Goal: Task Accomplishment & Management: Manage account settings

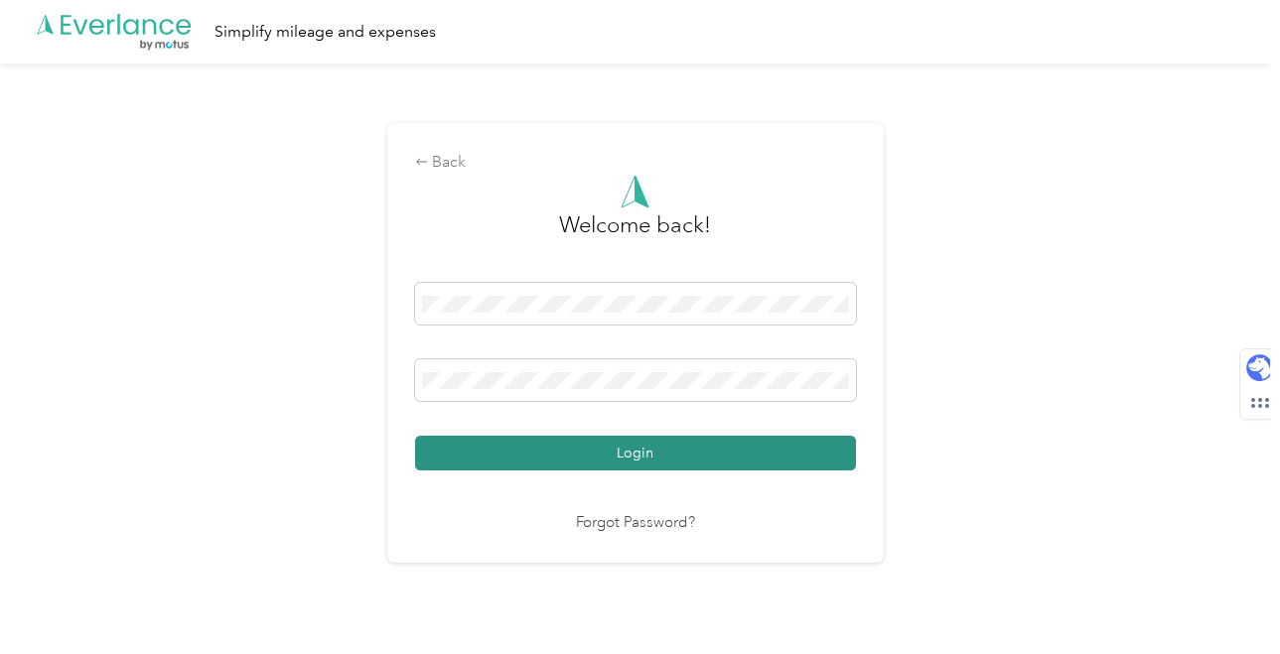
click at [658, 465] on button "Login" at bounding box center [635, 453] width 441 height 35
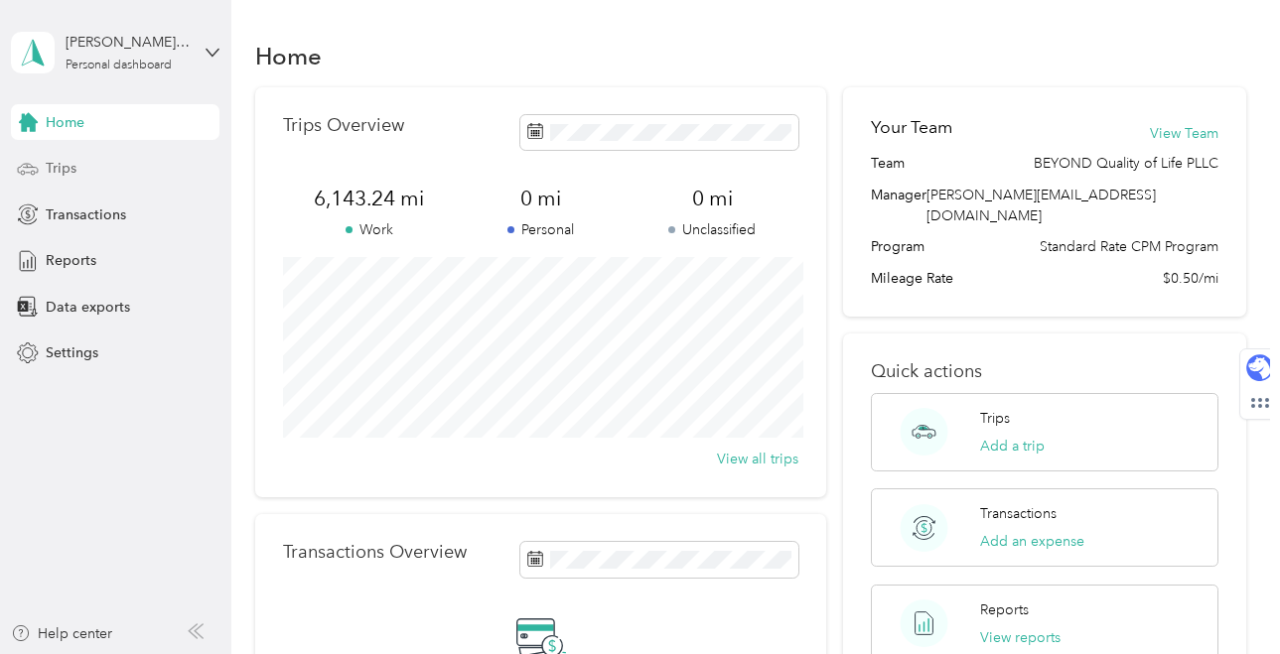
click at [99, 176] on div "Trips" at bounding box center [115, 169] width 208 height 36
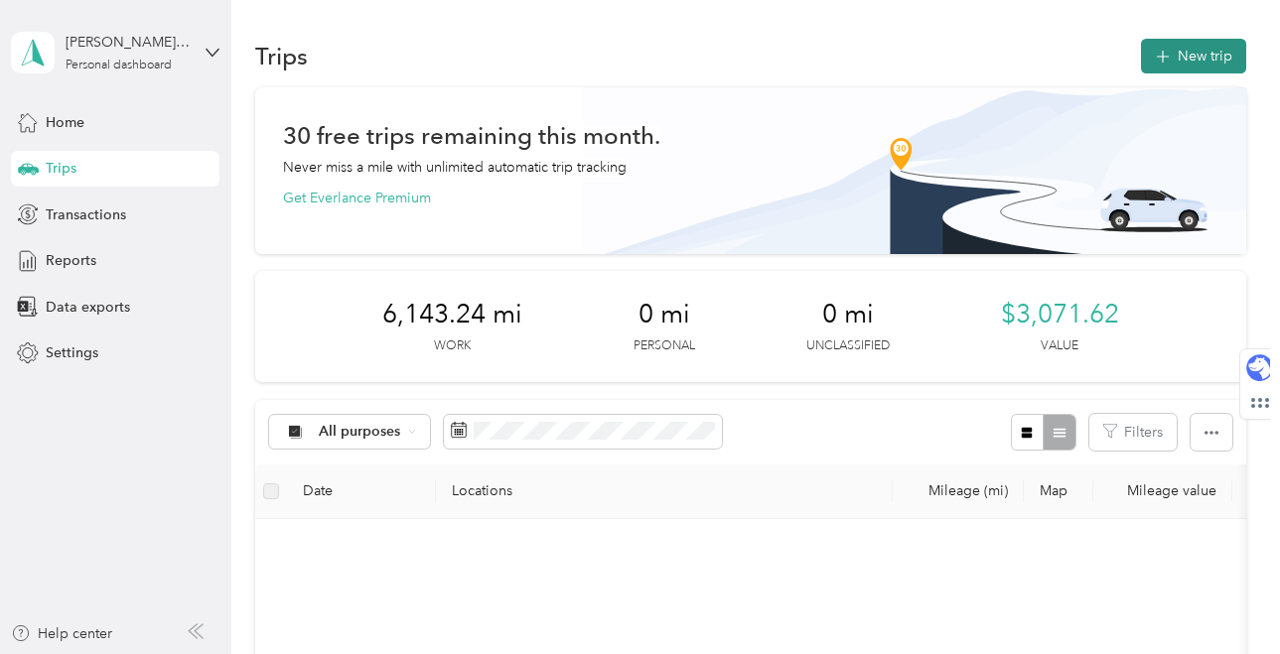
click at [1184, 54] on button "New trip" at bounding box center [1193, 56] width 105 height 35
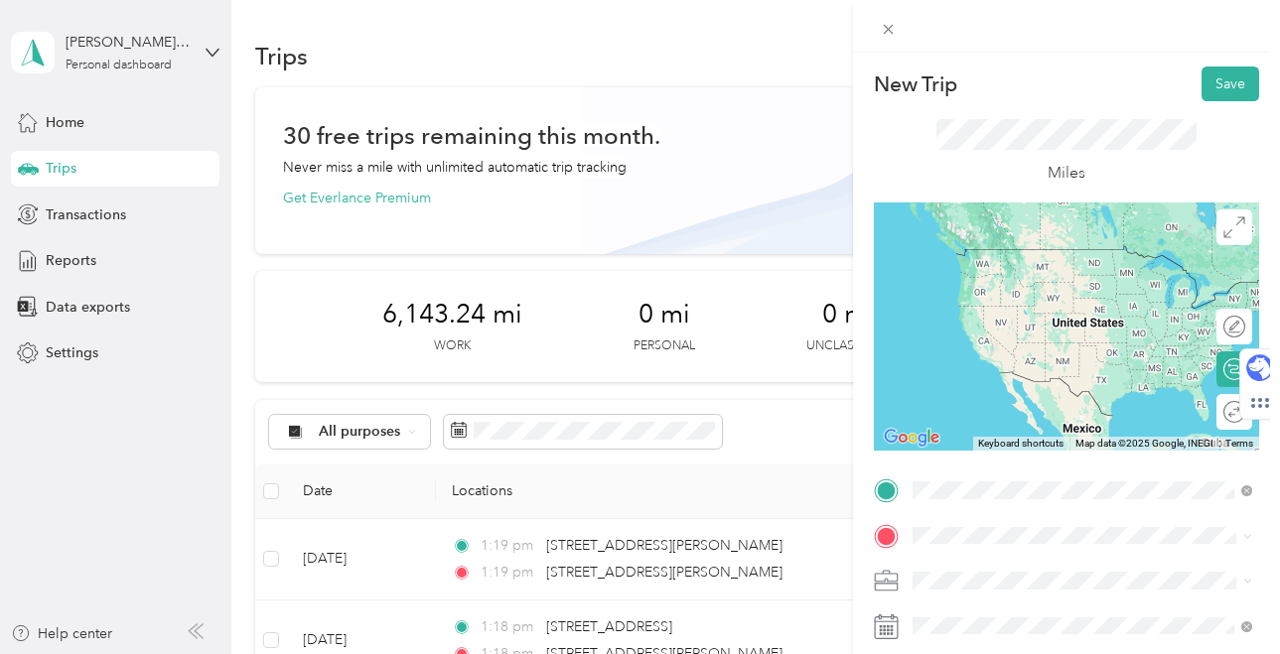
click at [1026, 311] on li "[STREET_ADDRESS][PERSON_NAME][PERSON_NAME][US_STATE]" at bounding box center [1081, 293] width 353 height 56
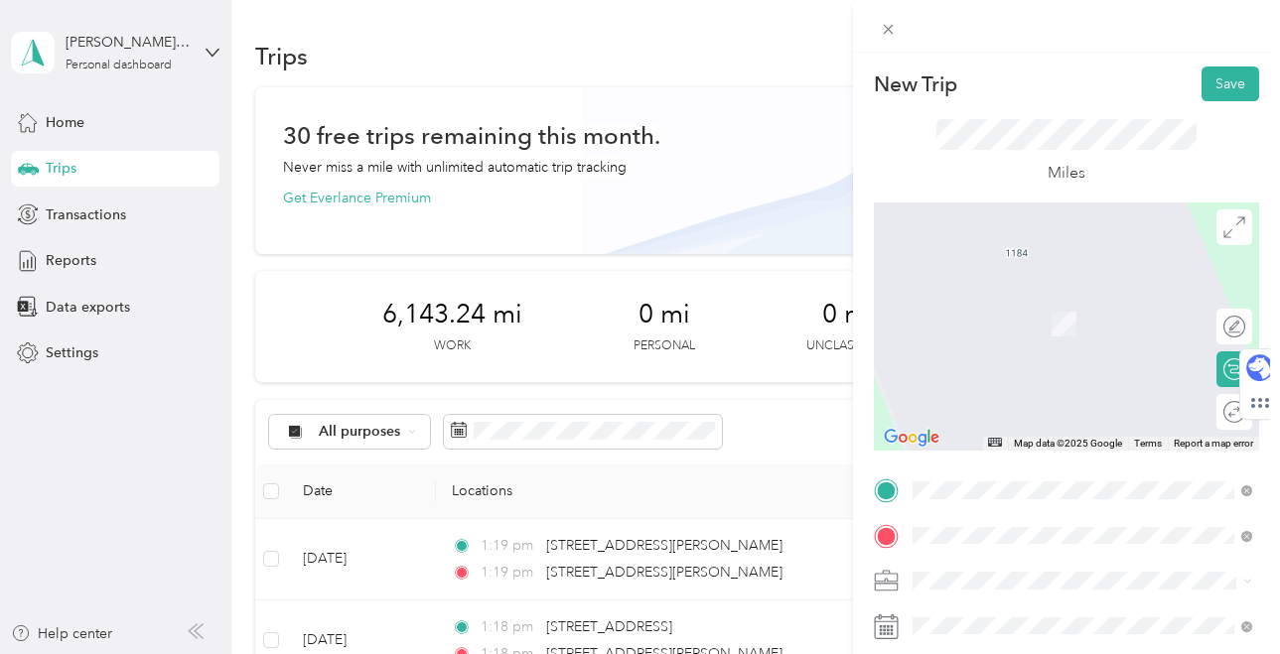
click at [1061, 439] on span "[STREET_ADDRESS][PERSON_NAME][US_STATE]" at bounding box center [1097, 434] width 295 height 35
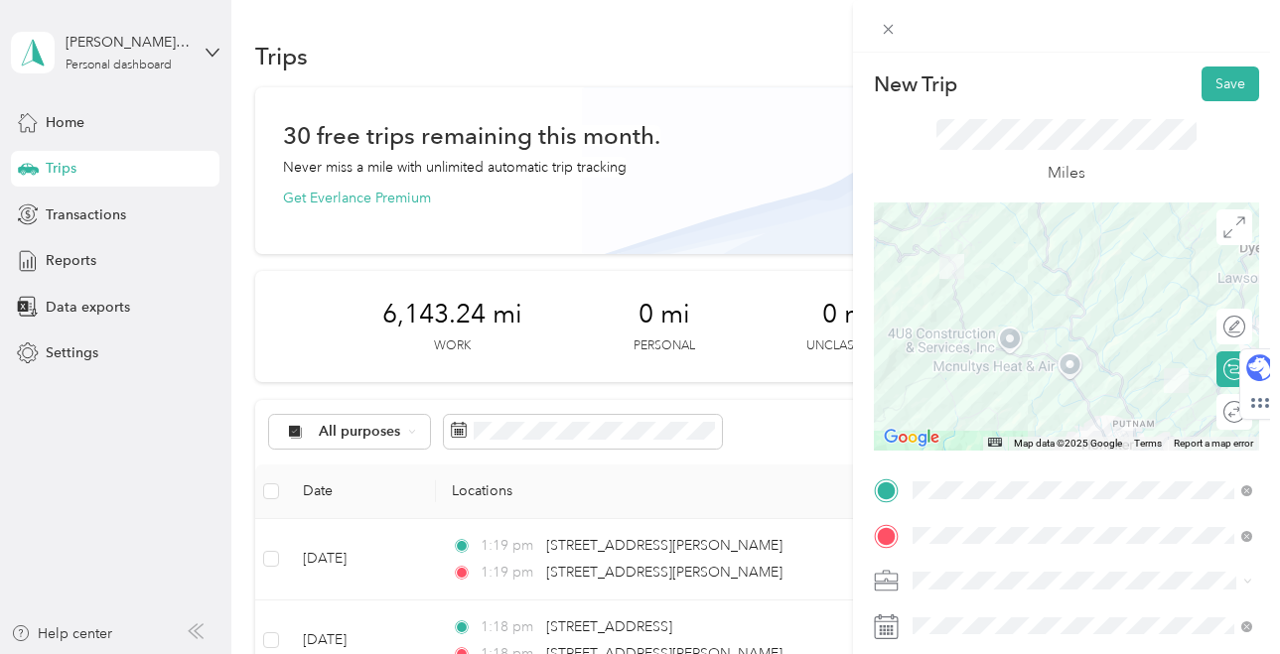
click at [1082, 342] on div at bounding box center [1066, 327] width 385 height 248
click at [1085, 336] on div at bounding box center [1066, 327] width 385 height 248
click at [1081, 336] on div at bounding box center [1066, 327] width 385 height 248
click at [1227, 86] on button "Save" at bounding box center [1230, 84] width 58 height 35
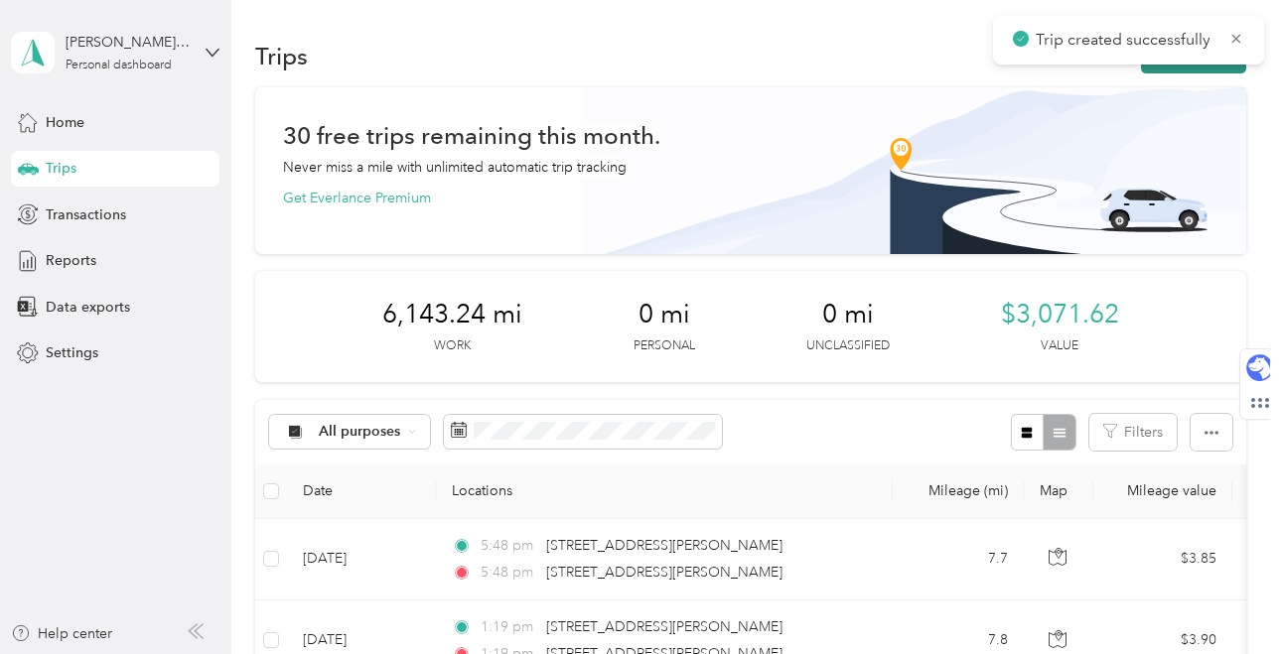
click at [1204, 69] on button "New trip" at bounding box center [1193, 56] width 105 height 35
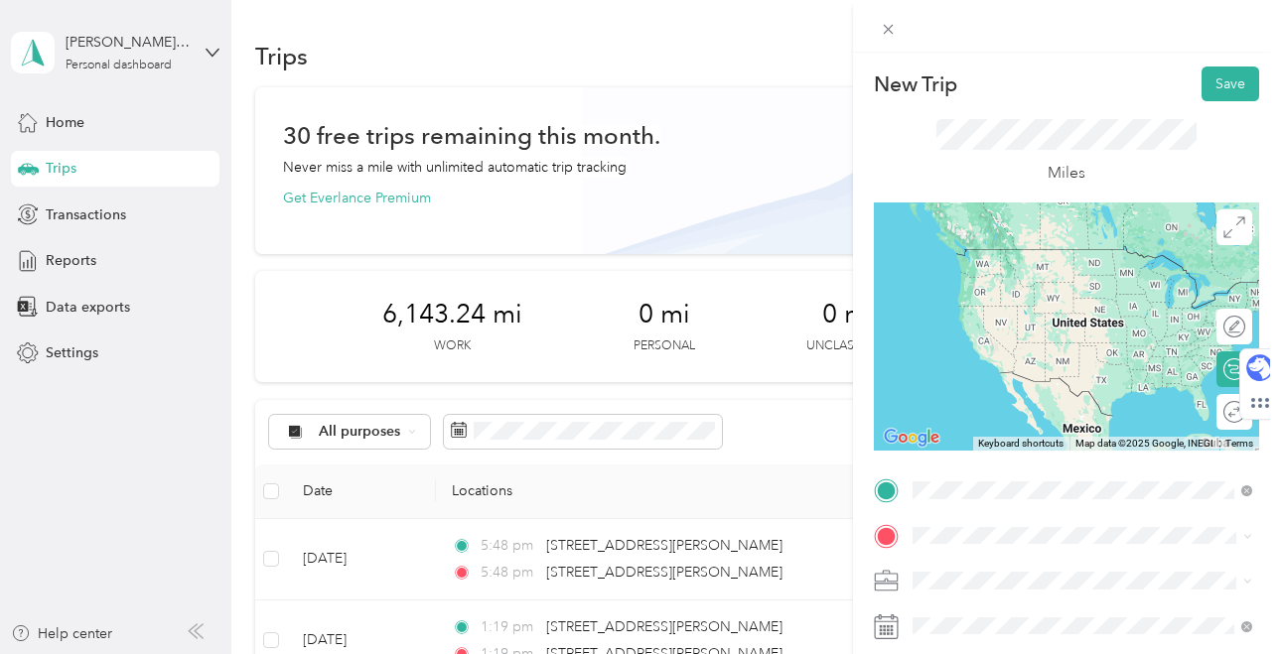
click at [989, 566] on span "[STREET_ADDRESS][PERSON_NAME][US_STATE]" at bounding box center [1097, 570] width 295 height 35
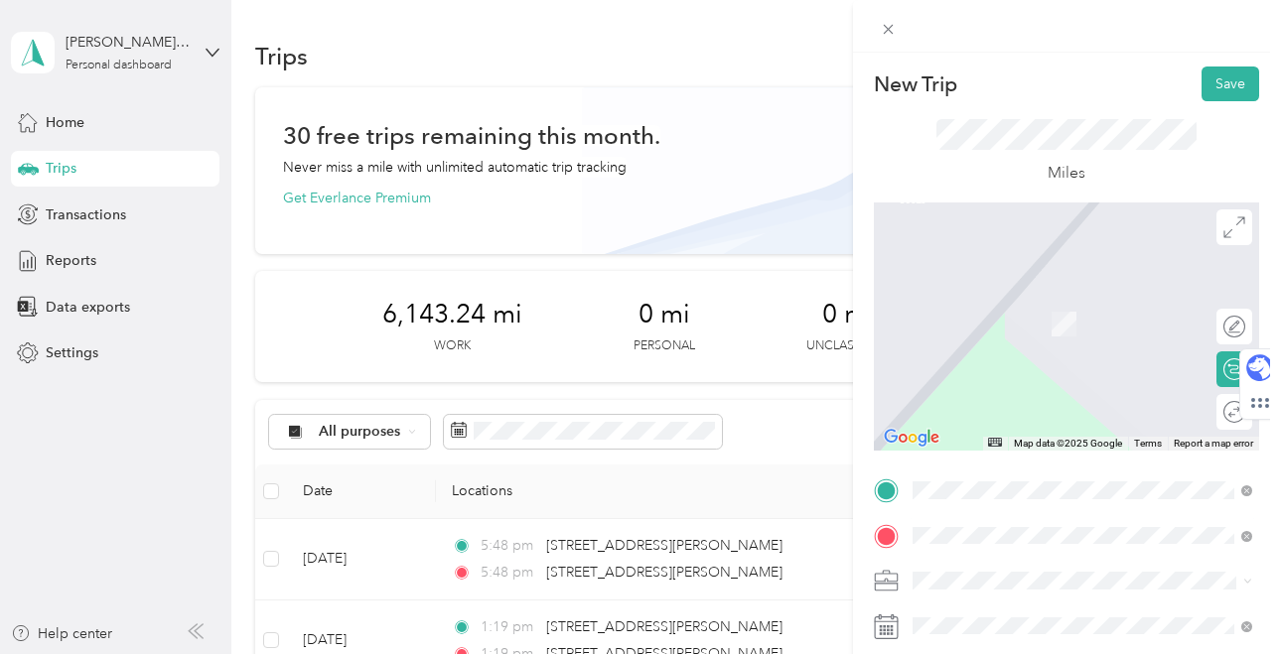
click at [988, 612] on span "[STREET_ADDRESS][PERSON_NAME][PERSON_NAME][US_STATE]" at bounding box center [1097, 616] width 295 height 35
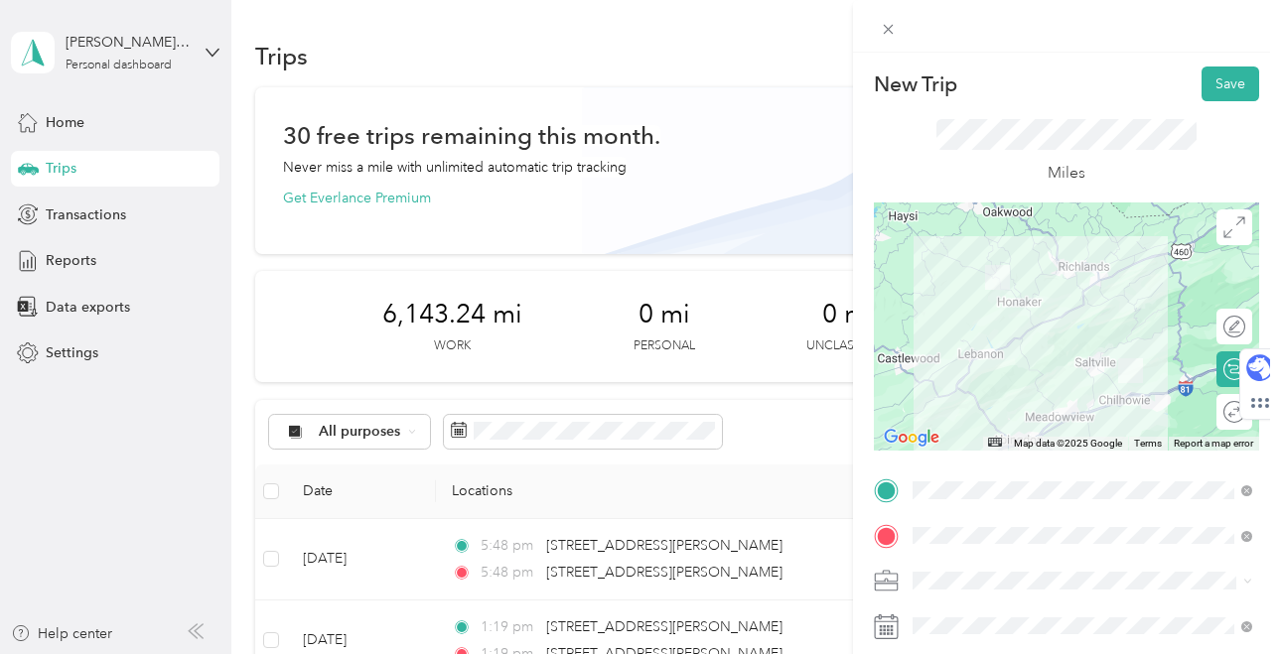
click at [990, 419] on div at bounding box center [1066, 327] width 385 height 248
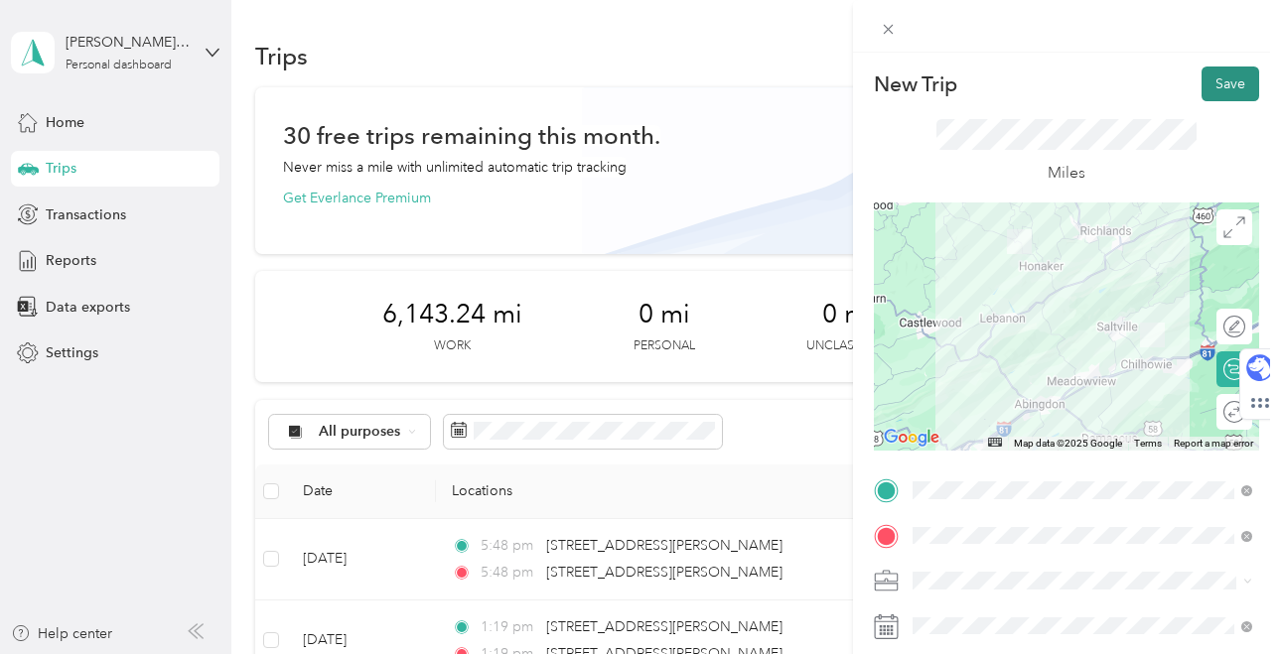
click at [1230, 80] on button "Save" at bounding box center [1230, 84] width 58 height 35
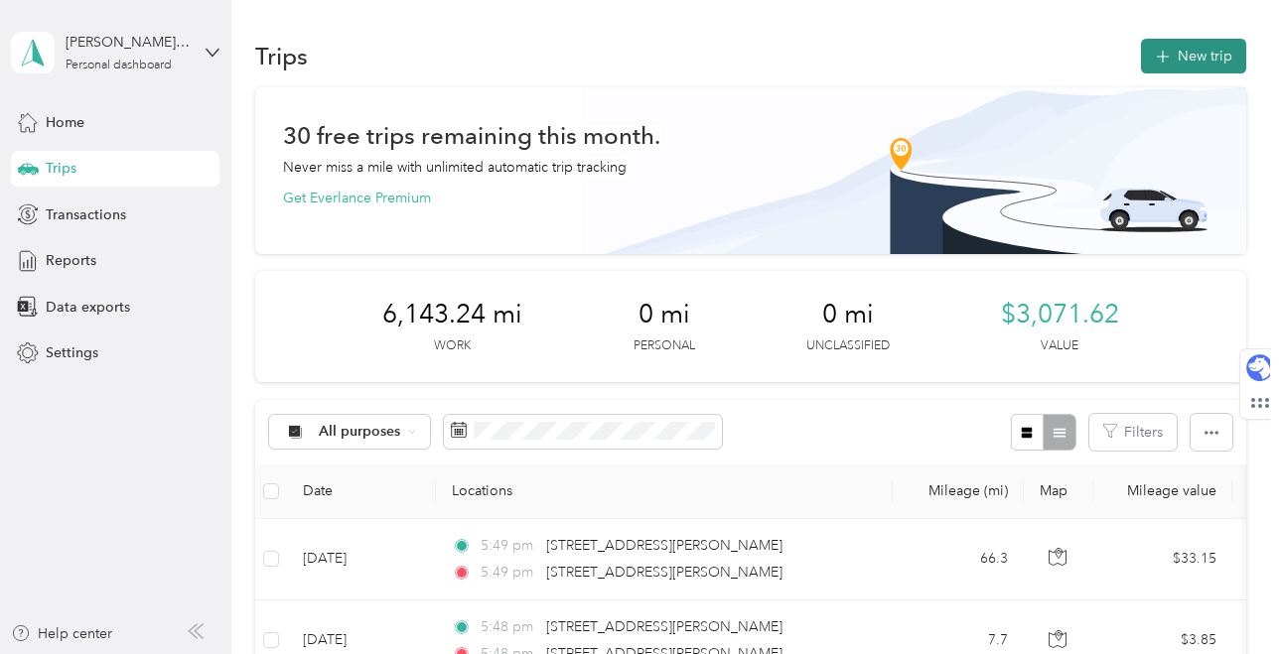
click at [1186, 52] on button "New trip" at bounding box center [1193, 56] width 105 height 35
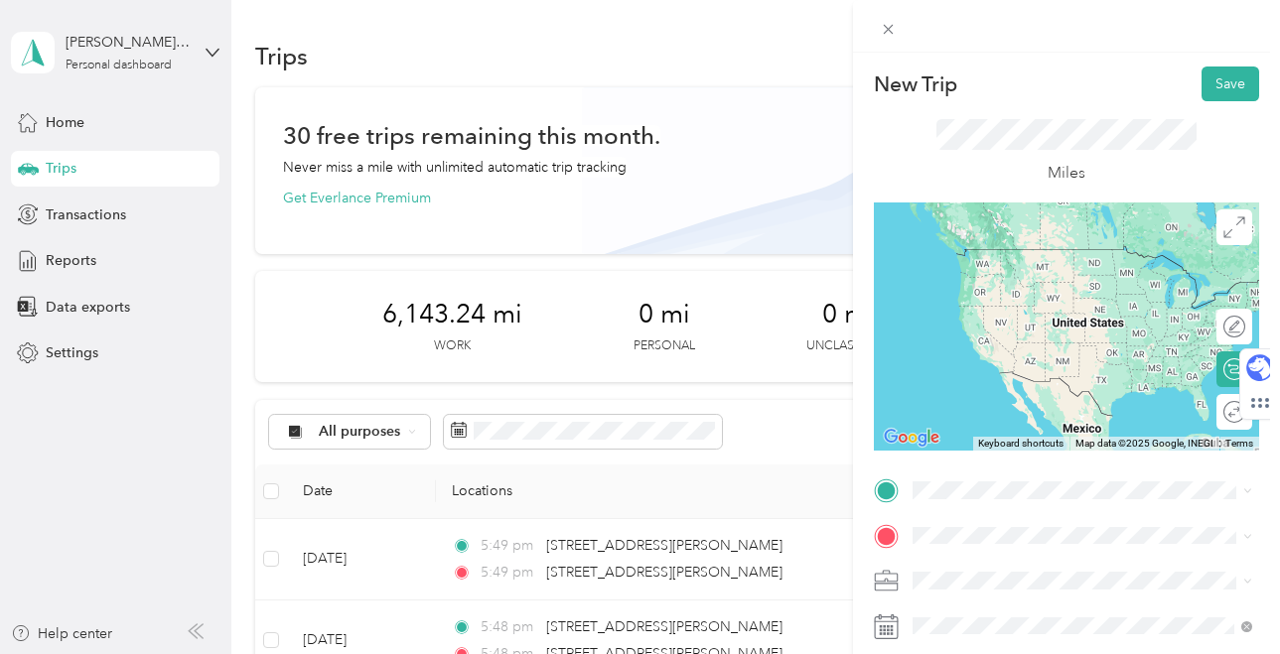
click at [982, 571] on span "[STREET_ADDRESS][PERSON_NAME][PERSON_NAME][US_STATE]" at bounding box center [1097, 568] width 295 height 35
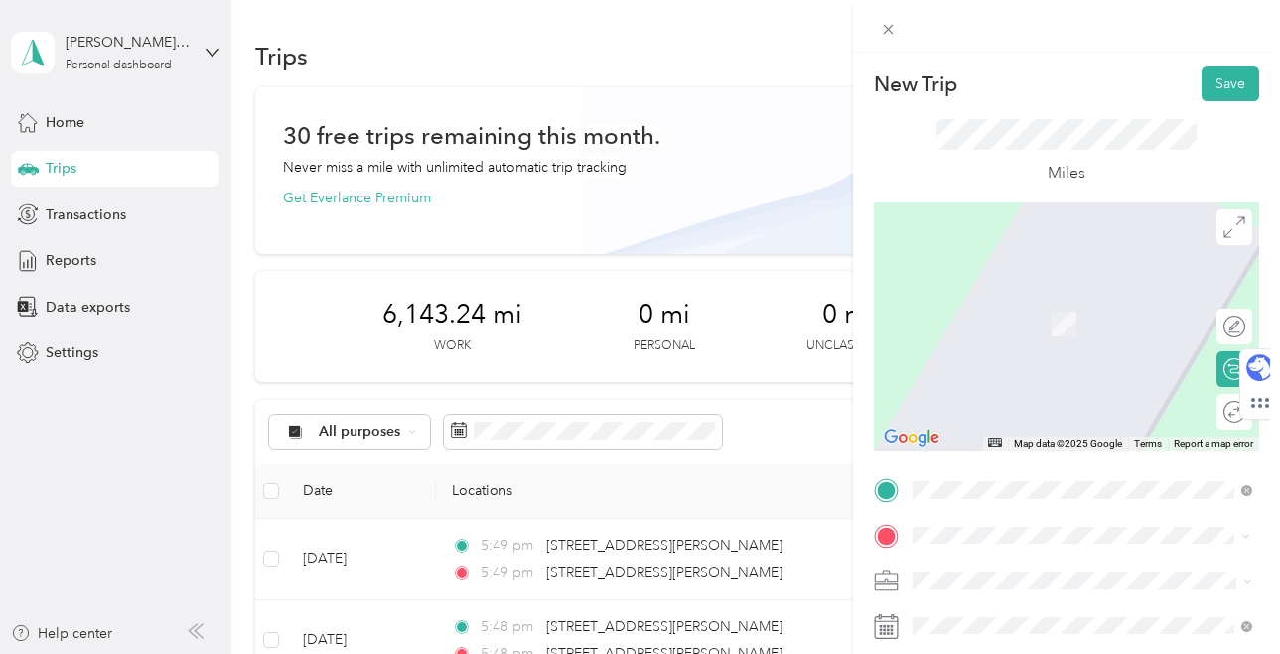
click at [1104, 297] on span "[STREET_ADDRESS][US_STATE]" at bounding box center [1049, 294] width 199 height 18
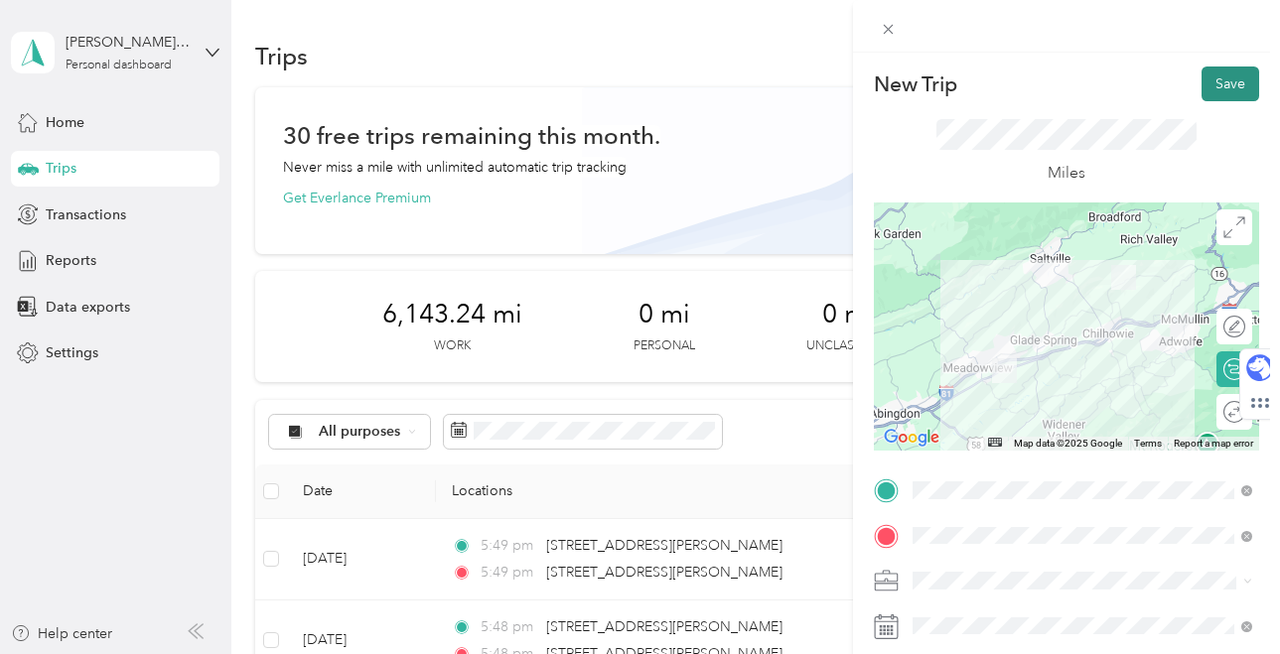
click at [1227, 85] on button "Save" at bounding box center [1230, 84] width 58 height 35
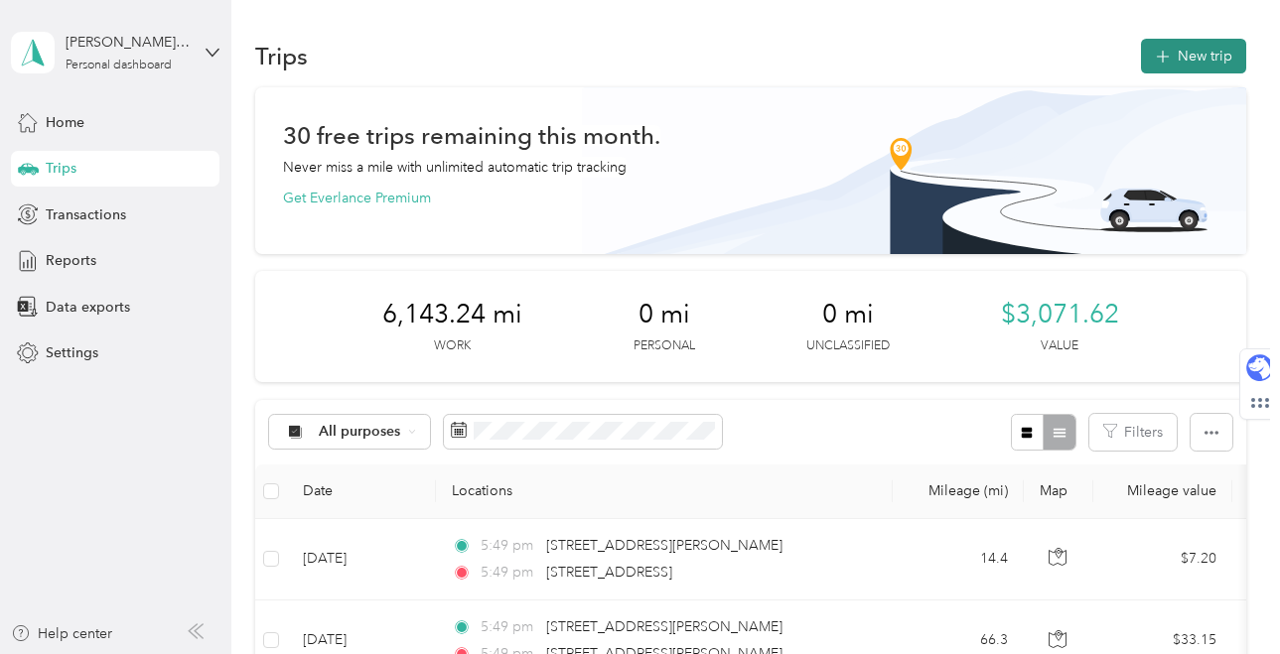
click at [1168, 58] on icon "button" at bounding box center [1162, 57] width 13 height 13
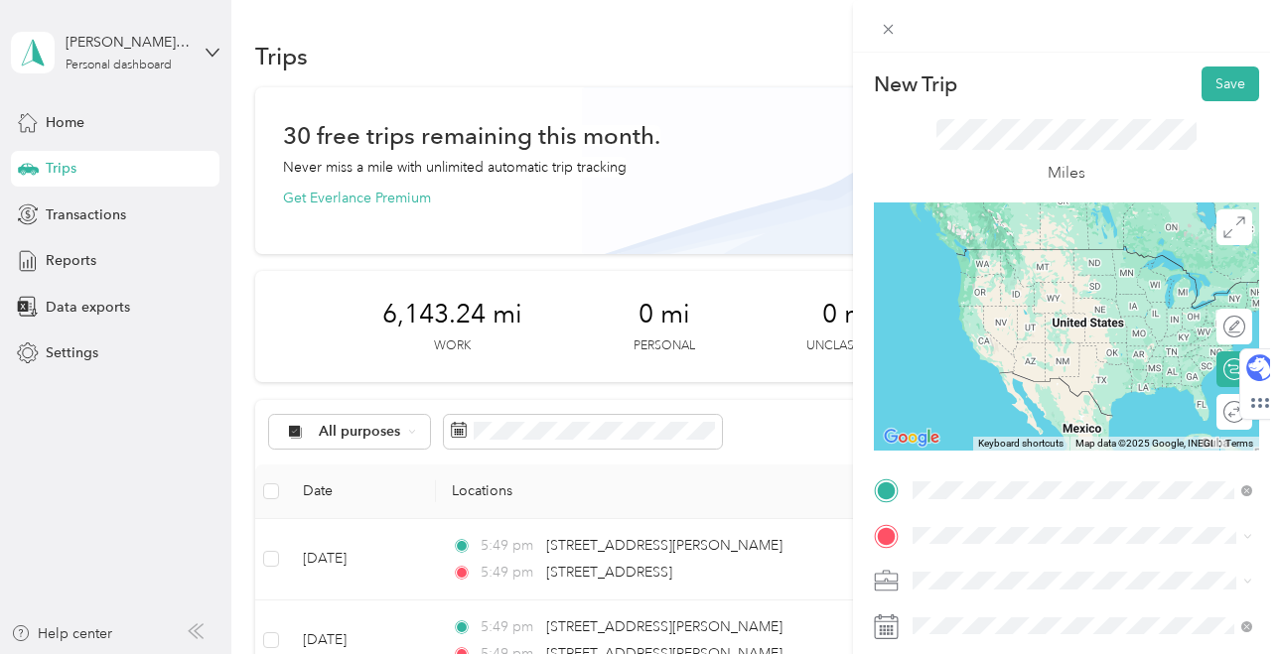
click at [1084, 252] on span "[STREET_ADDRESS][US_STATE]" at bounding box center [1049, 249] width 199 height 18
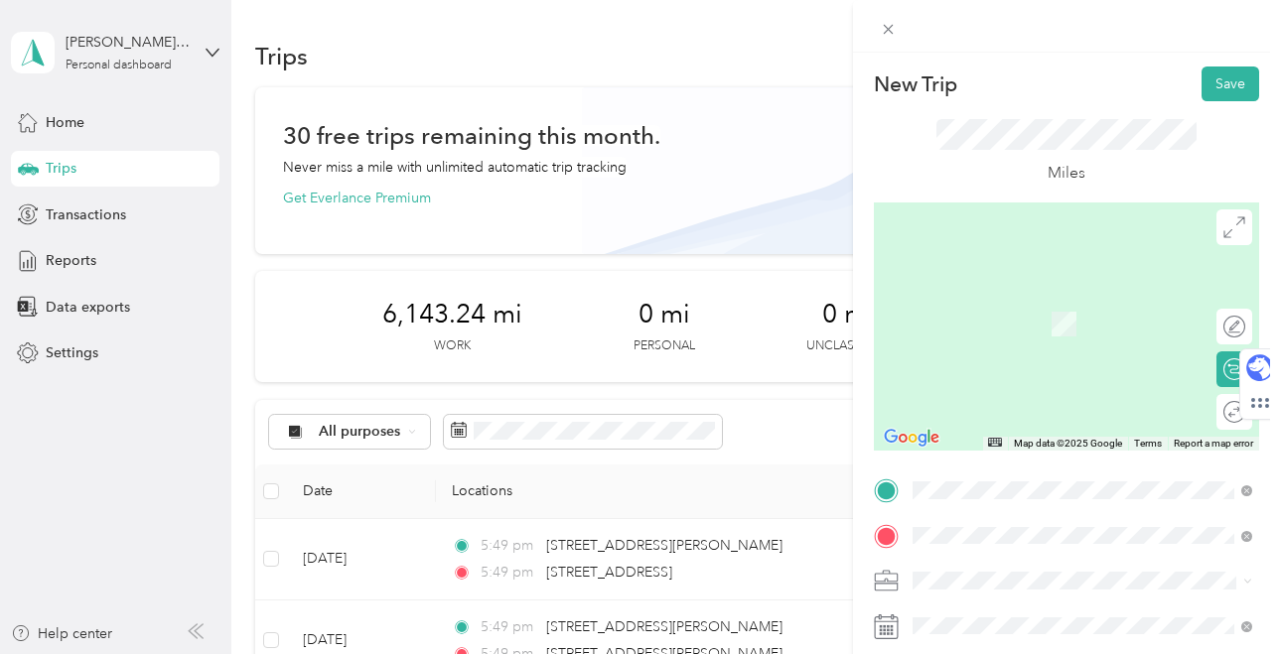
click at [1048, 377] on span "[STREET_ADDRESS][PERSON_NAME][PERSON_NAME][US_STATE]" at bounding box center [1097, 378] width 295 height 35
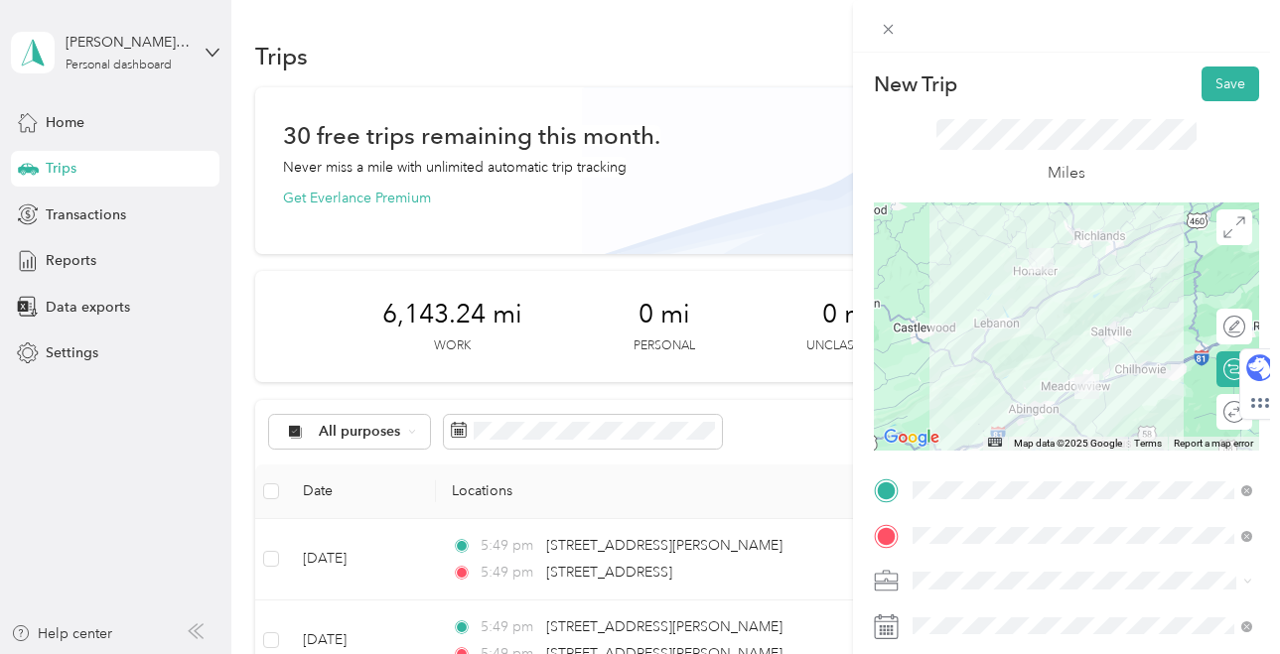
click at [1015, 401] on div at bounding box center [1066, 327] width 385 height 248
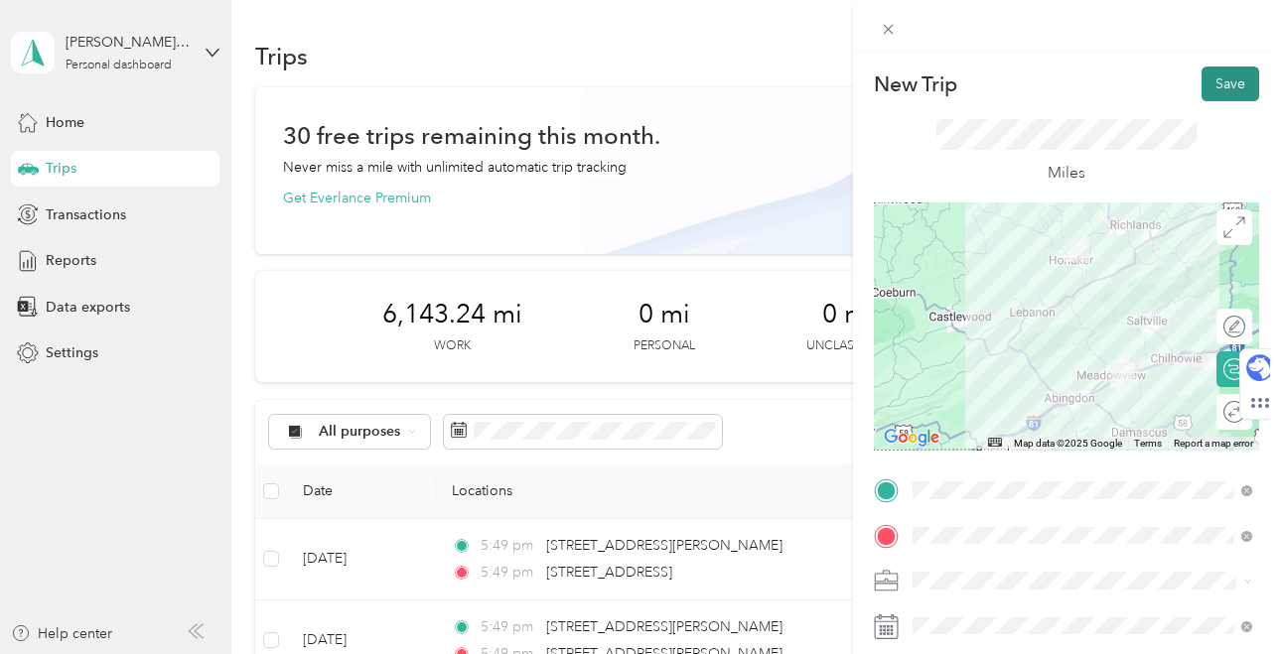
click at [1222, 83] on button "Save" at bounding box center [1230, 84] width 58 height 35
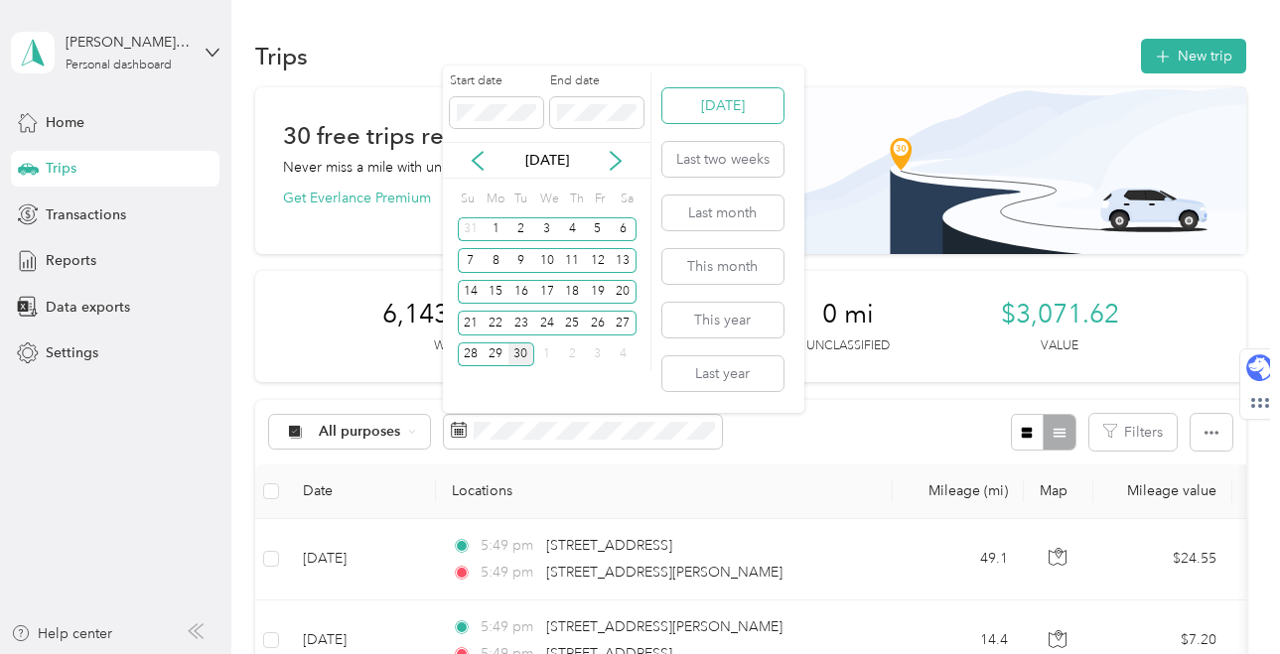
click at [716, 111] on button "[DATE]" at bounding box center [722, 105] width 121 height 35
